Goal: Transaction & Acquisition: Book appointment/travel/reservation

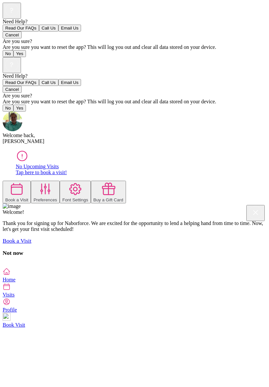
click at [10, 290] on icon at bounding box center [7, 287] width 6 height 6
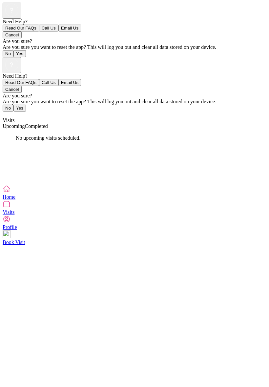
click at [48, 123] on span "Completed" at bounding box center [36, 126] width 23 height 6
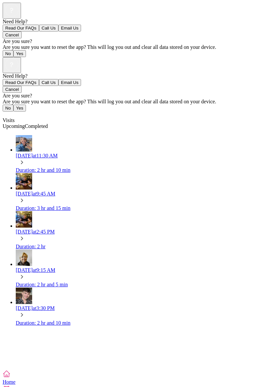
click at [163, 167] on div "Duration: 2 hr and 10 min" at bounding box center [141, 170] width 251 height 6
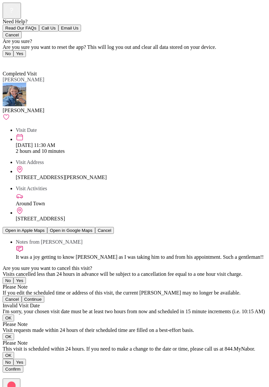
click at [152, 266] on div "Need Help? Read Our FAQs Call Us Email Us Cancel Are you sure? Are you sure you…" at bounding box center [135, 191] width 264 height 376
click at [24, 216] on div "1807 Huguenot Road, Suite 102, Midlothian, VA 23113" at bounding box center [141, 219] width 251 height 6
copy div "1807 Huguenot Road, Suite 102, Midlothian, VA 23113"
click at [21, 83] on img at bounding box center [15, 95] width 24 height 24
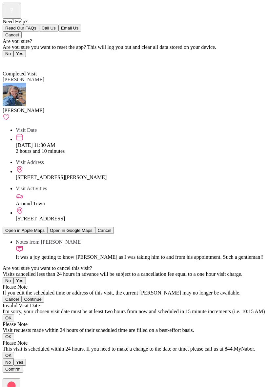
click at [17, 59] on span "Back" at bounding box center [12, 62] width 11 height 6
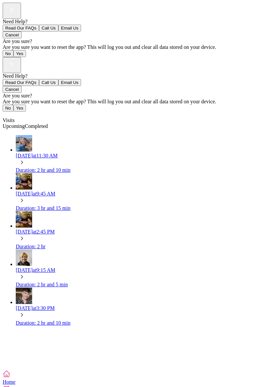
click at [18, 58] on rect at bounding box center [11, 64] width 13 height 13
click at [39, 86] on button "Read Our FAQs" at bounding box center [21, 82] width 36 height 7
click at [94, 153] on div "Wed, Aug 27 at 11:30 AM" at bounding box center [141, 156] width 251 height 6
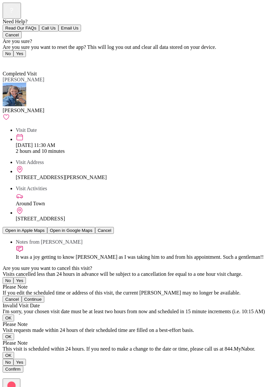
click at [10, 114] on icon at bounding box center [6, 117] width 7 height 7
click at [9, 59] on span "Back" at bounding box center [12, 62] width 11 height 6
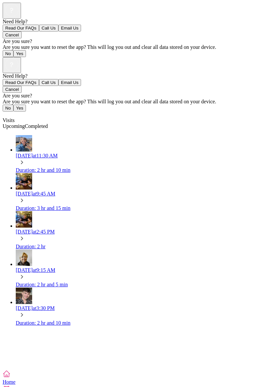
click at [92, 205] on div "Duration: 3 hr and 15 min" at bounding box center [141, 208] width 251 height 6
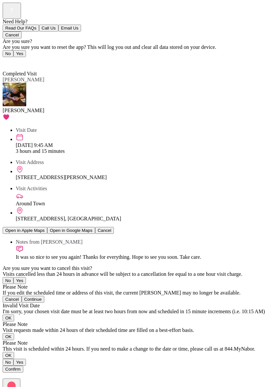
click at [11, 59] on span "Back" at bounding box center [12, 62] width 11 height 6
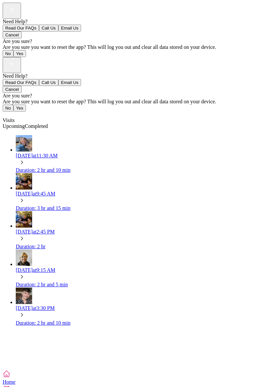
click at [91, 282] on div "Duration: 2 hr and 5 min" at bounding box center [141, 285] width 251 height 6
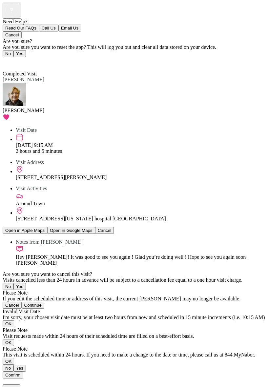
click at [12, 59] on span "Back" at bounding box center [12, 62] width 11 height 6
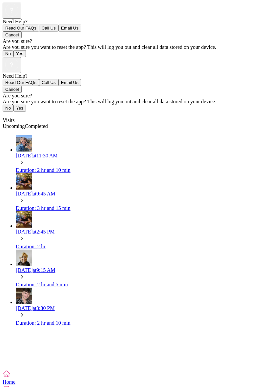
click at [96, 320] on div "Duration: 2 hr and 10 min" at bounding box center [141, 323] width 251 height 6
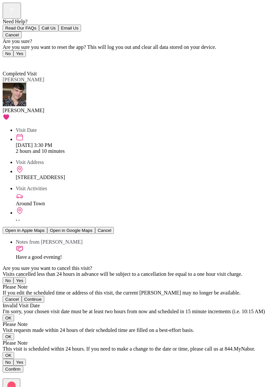
click at [8, 59] on link "Back" at bounding box center [10, 62] width 15 height 6
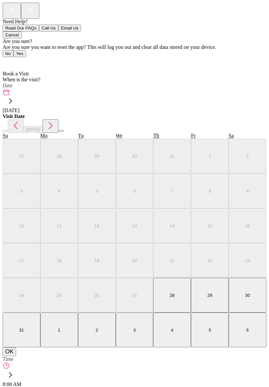
click at [16, 96] on icon at bounding box center [10, 101] width 11 height 11
click at [56, 120] on icon "button" at bounding box center [50, 125] width 11 height 11
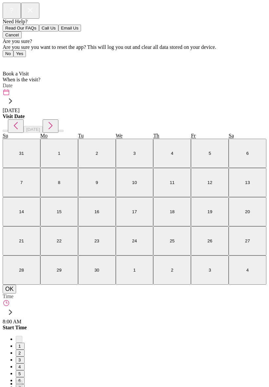
click at [153, 197] on button "11" at bounding box center [172, 182] width 38 height 29
click at [16, 294] on button "OK" at bounding box center [9, 289] width 13 height 9
click at [16, 307] on icon at bounding box center [10, 312] width 11 height 11
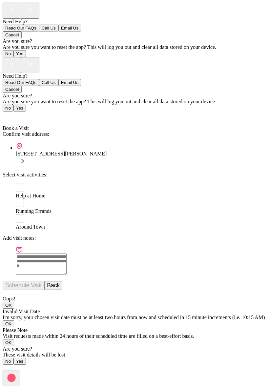
click at [24, 159] on icon at bounding box center [22, 161] width 3 height 4
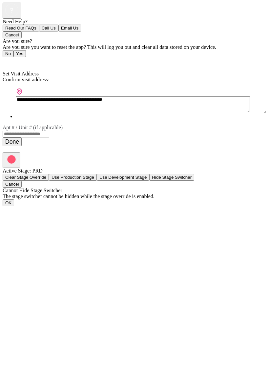
click at [9, 59] on span "Back" at bounding box center [12, 62] width 11 height 6
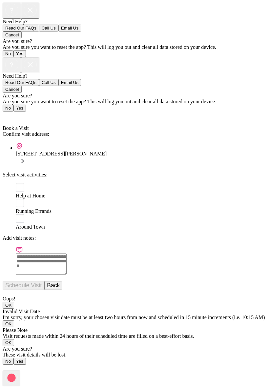
click at [45, 224] on span "Around Town" at bounding box center [30, 227] width 29 height 6
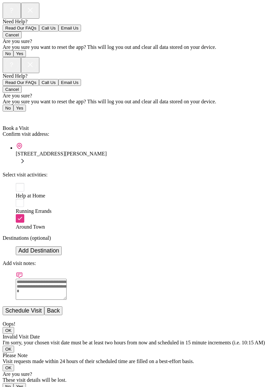
click at [62, 247] on button "Add Destination" at bounding box center [39, 251] width 46 height 9
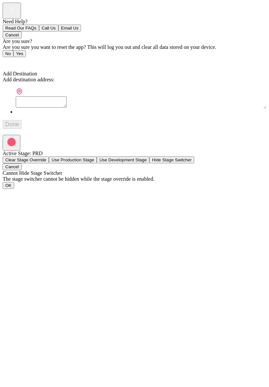
click at [67, 97] on textarea at bounding box center [41, 102] width 51 height 11
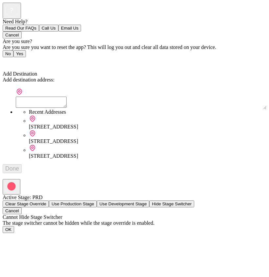
click at [137, 124] on div "1807 Huguenot Road, Midlothian, VA, 23113" at bounding box center [148, 127] width 238 height 6
type textarea "**********"
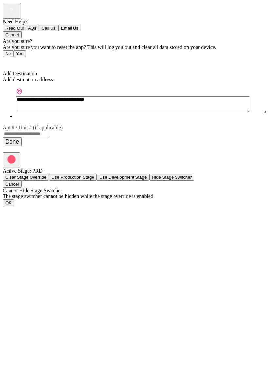
click at [49, 131] on input "Apt # / Unit # (if applicable)" at bounding box center [26, 134] width 47 height 7
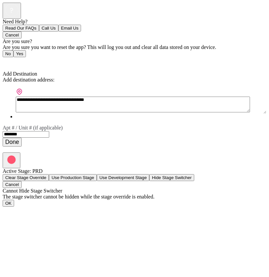
type input "*********"
click at [22, 138] on button "Done" at bounding box center [12, 142] width 19 height 9
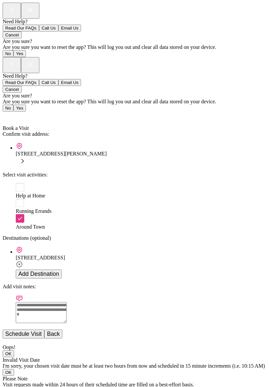
click at [67, 302] on textarea at bounding box center [41, 312] width 51 height 21
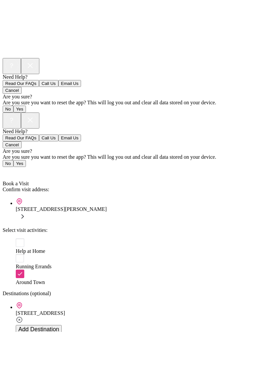
scroll to position [46, 0]
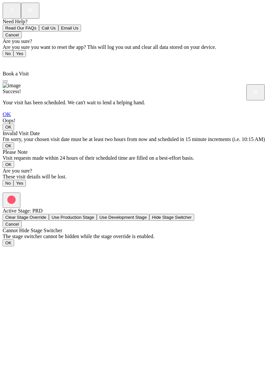
click at [11, 118] on link "OK" at bounding box center [7, 114] width 8 height 7
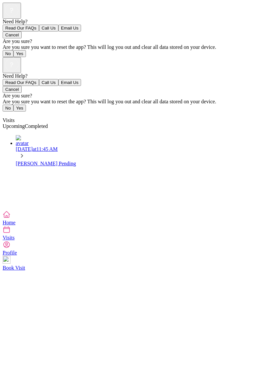
click at [11, 249] on icon at bounding box center [7, 245] width 8 height 8
